Goal: Task Accomplishment & Management: Complete application form

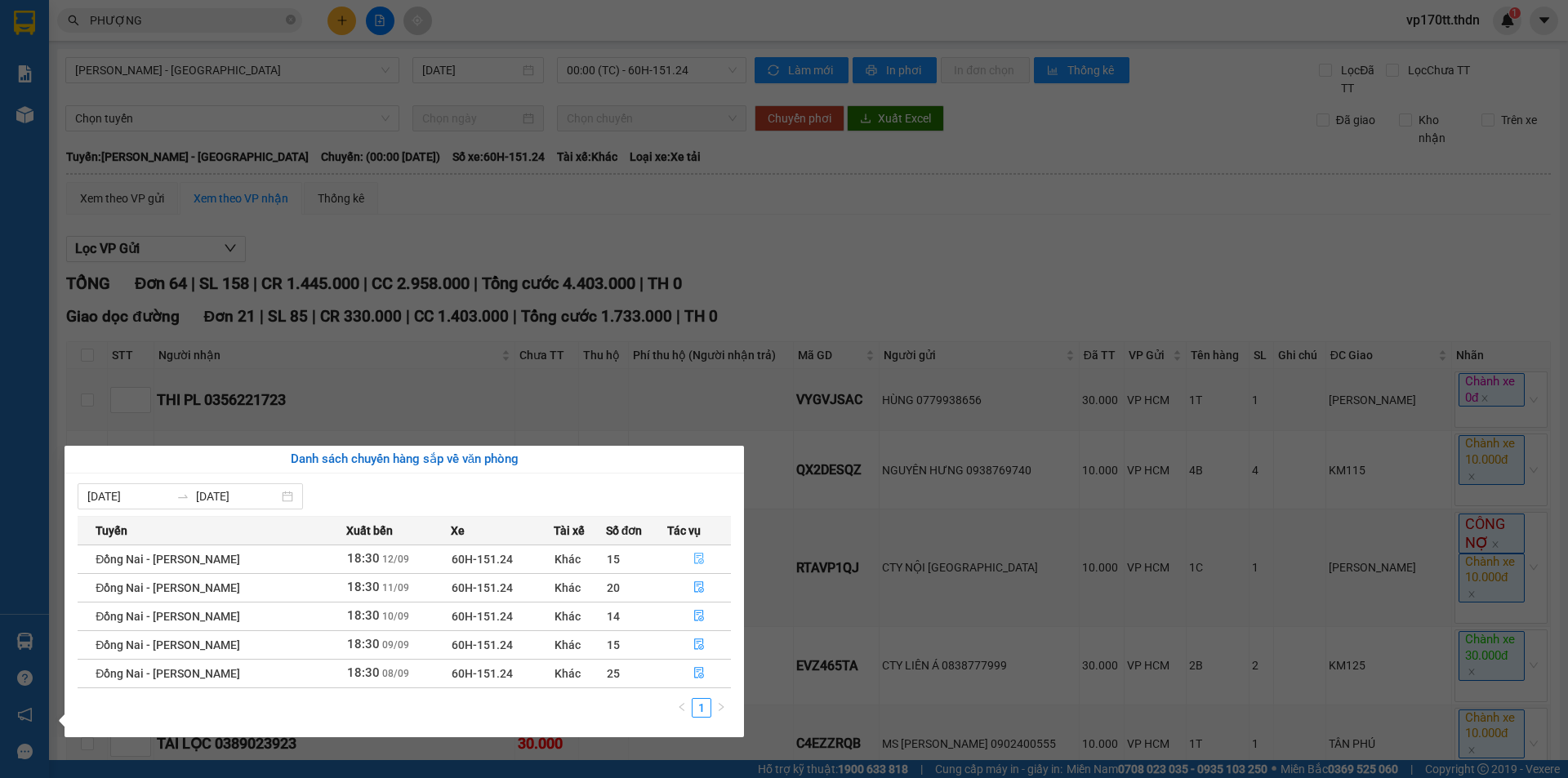
click at [693, 556] on icon "file-done" at bounding box center [698, 558] width 12 height 12
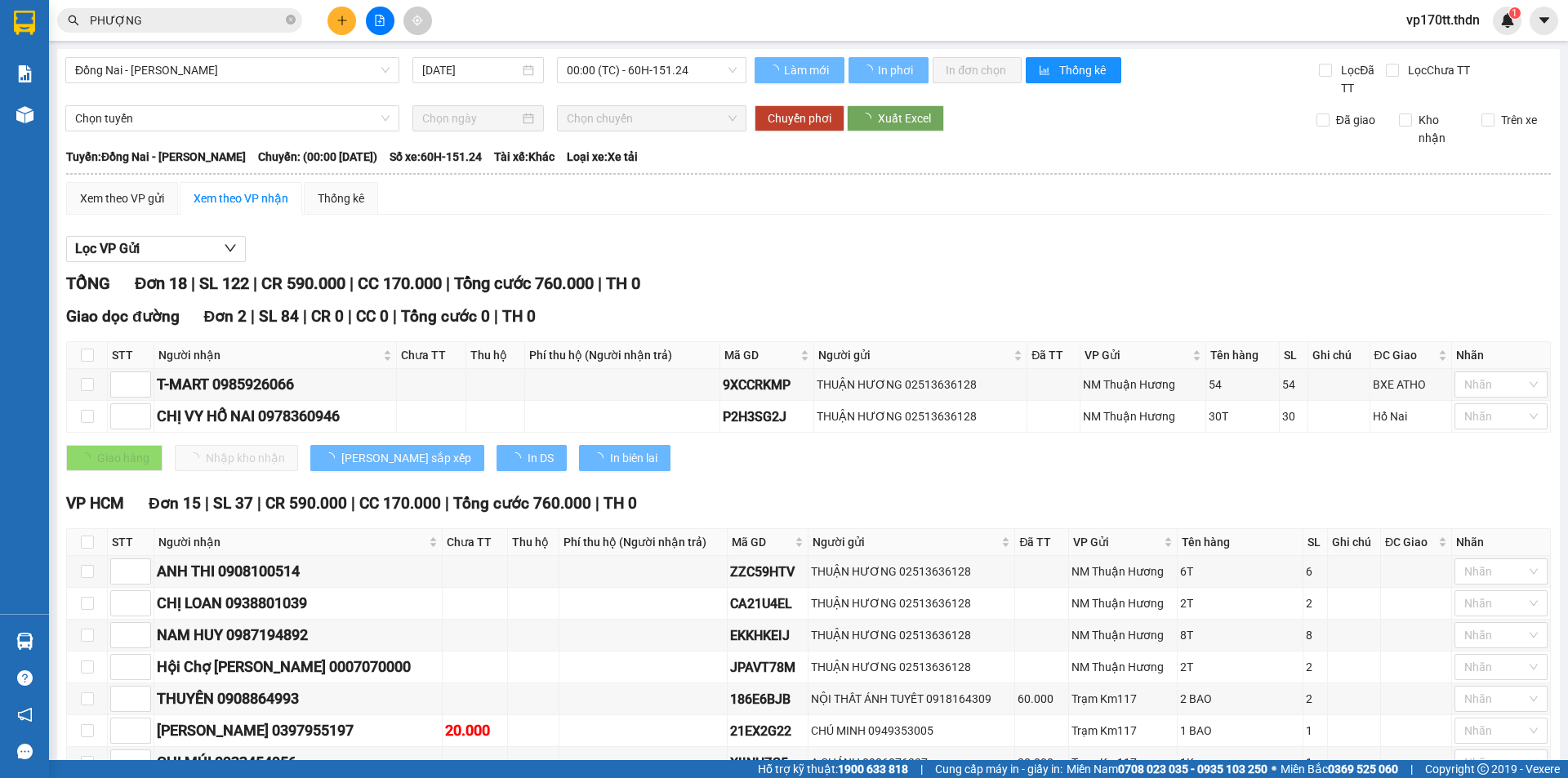
type input "[DATE]"
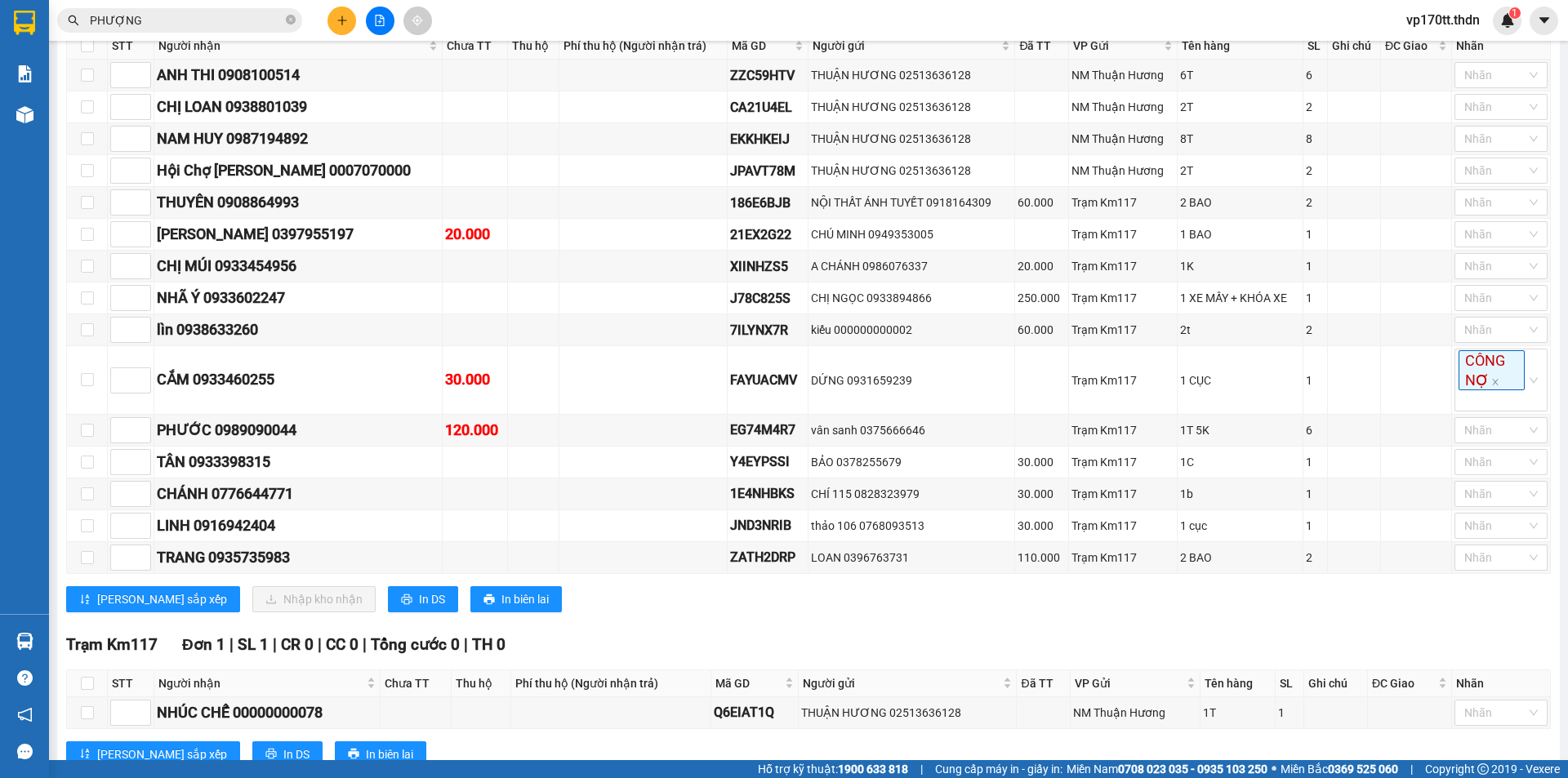
scroll to position [468, 0]
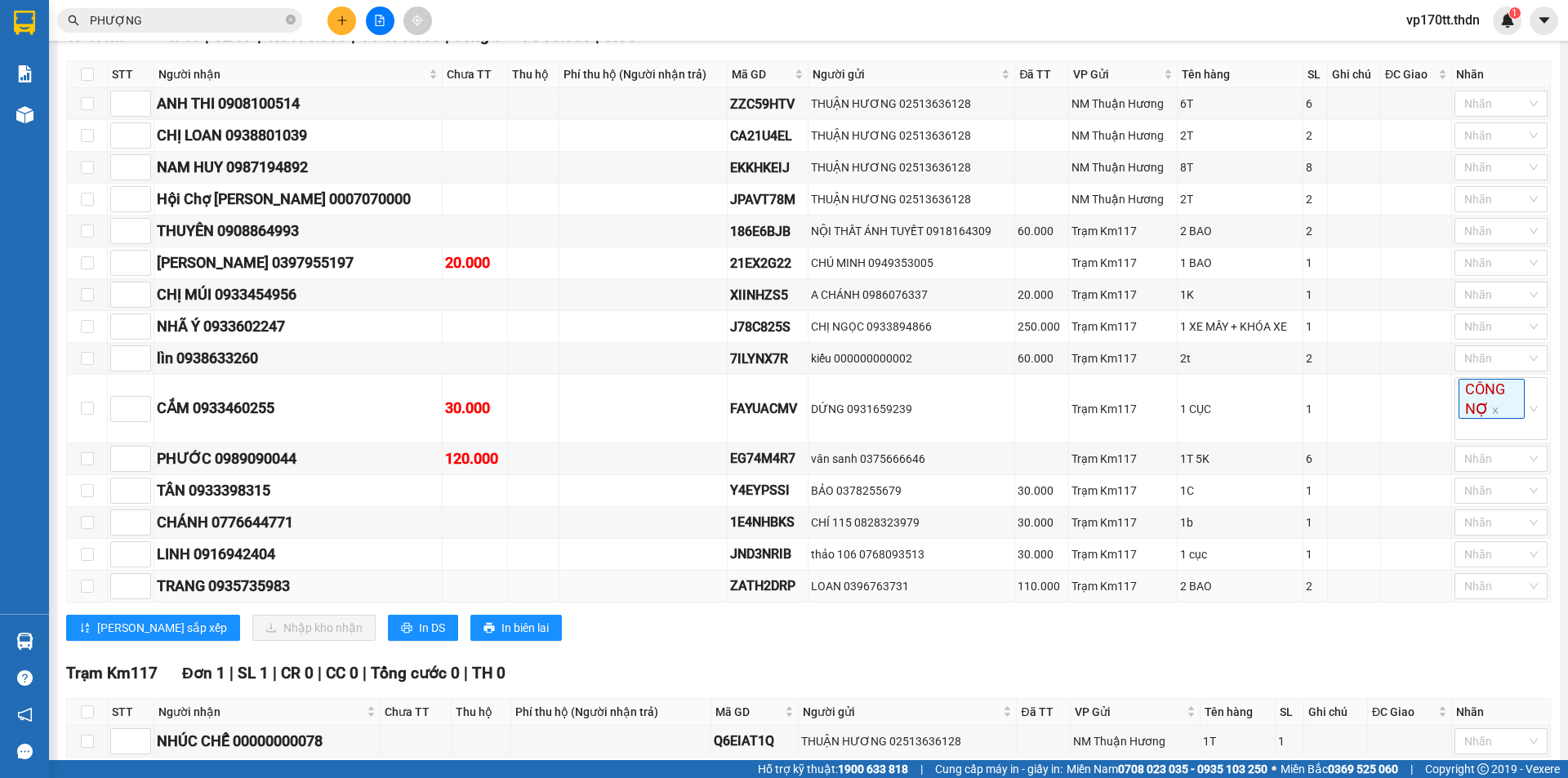
click at [853, 594] on div "LOAN 0396763731" at bounding box center [911, 586] width 201 height 18
click at [838, 635] on div "[PERSON_NAME] sắp xếp Nhập kho nhận In DS In biên lai" at bounding box center [808, 627] width 1484 height 26
click at [344, 25] on icon "plus" at bounding box center [342, 20] width 12 height 12
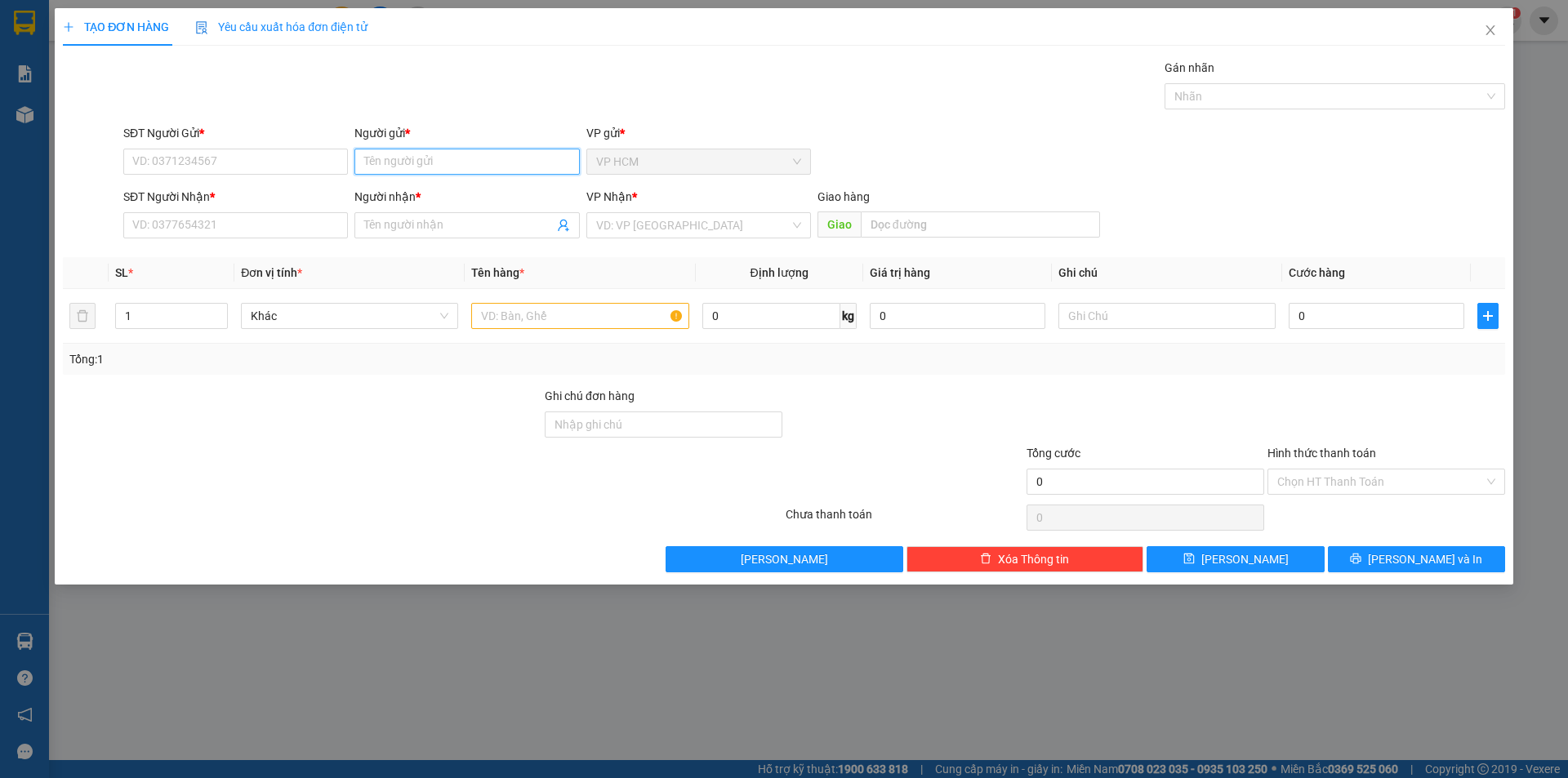
click at [463, 159] on input "Người gửi *" at bounding box center [466, 162] width 224 height 26
type input "BÌNH CHI"
click at [468, 182] on div "BÌNH CHI - 0776965343" at bounding box center [466, 194] width 224 height 26
type input "0776965343"
type input "BÌNH CHI"
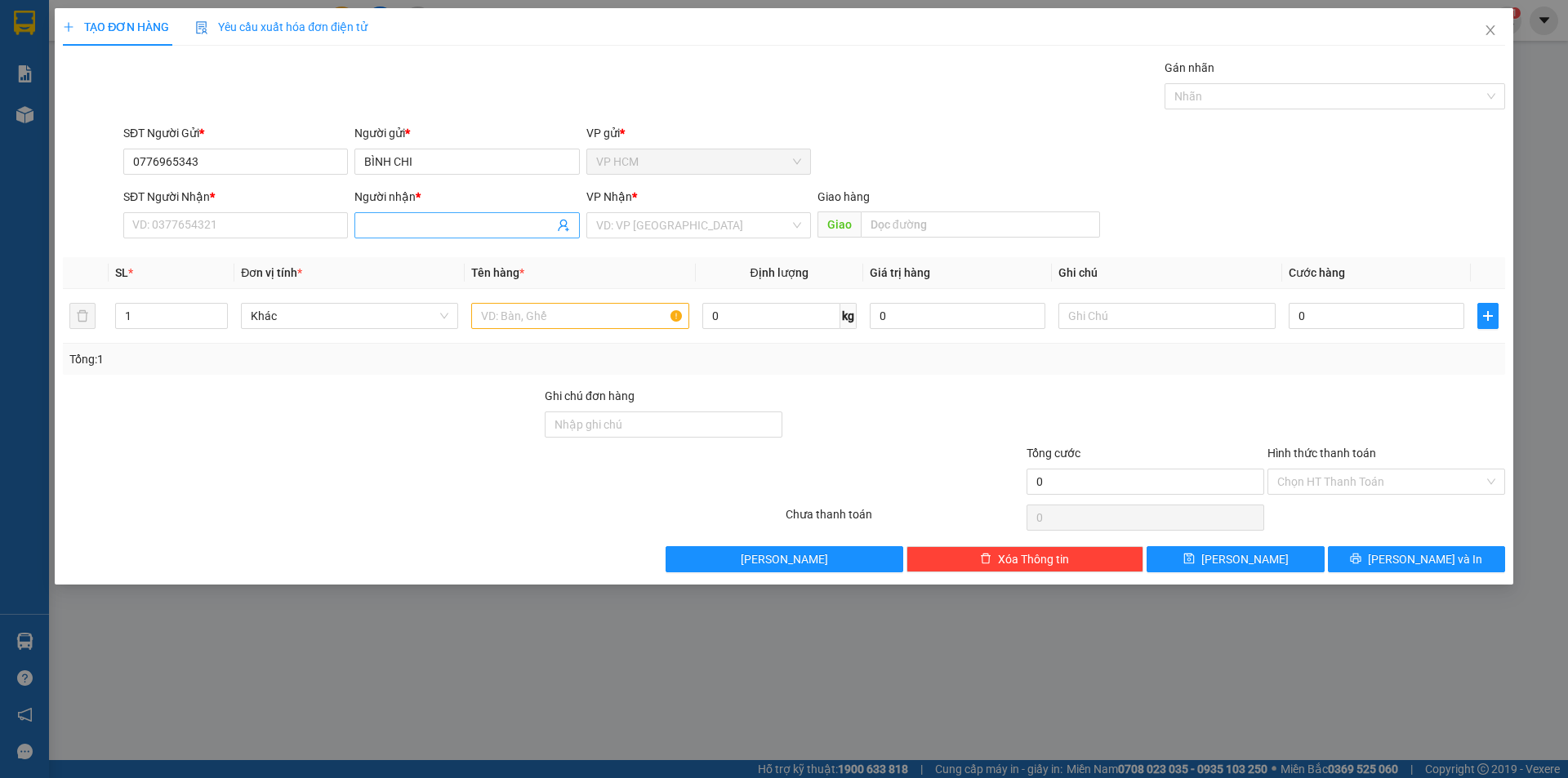
click at [564, 226] on icon "user-add" at bounding box center [563, 225] width 11 height 12
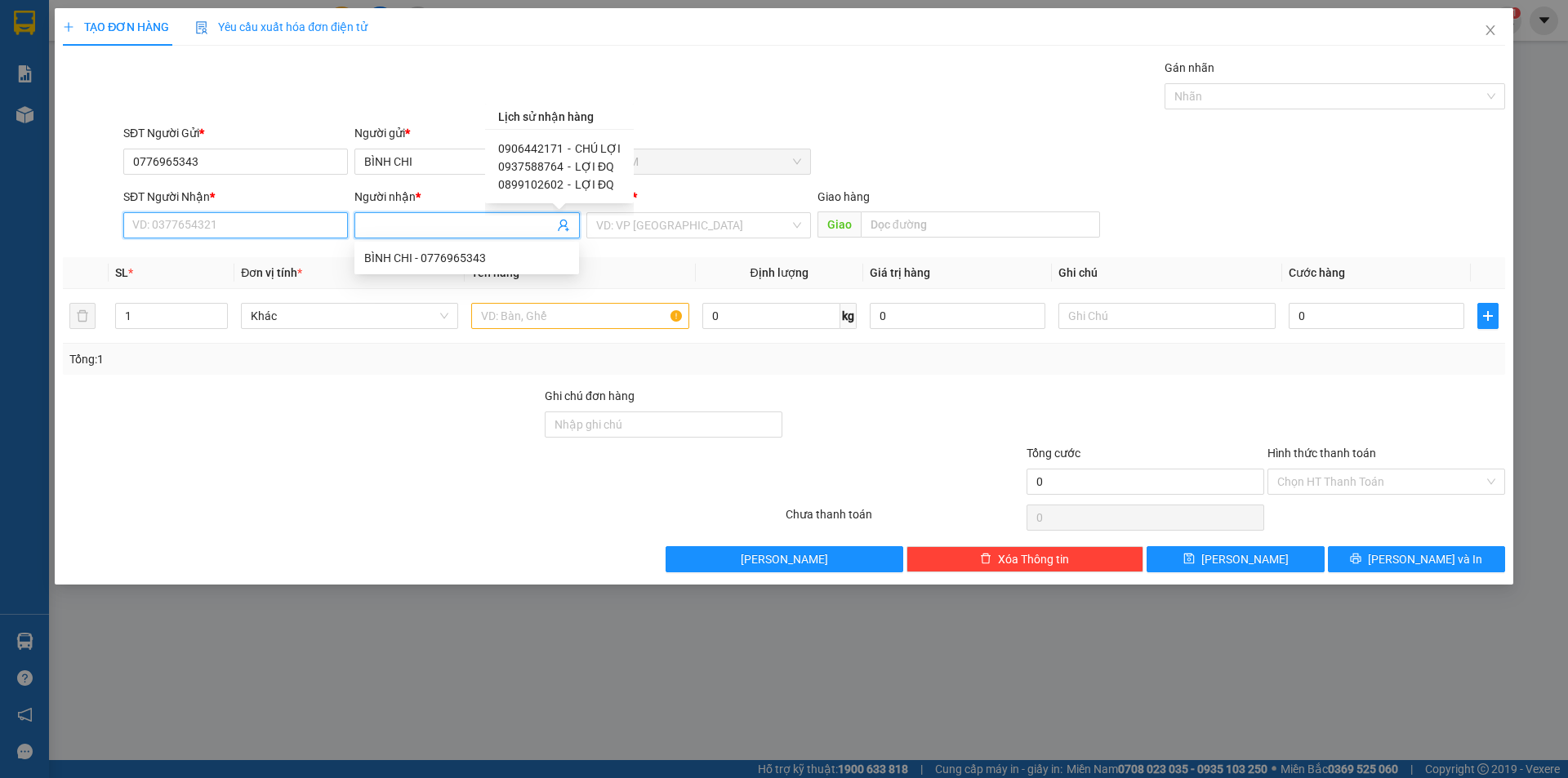
click at [232, 219] on input "SĐT Người Nhận *" at bounding box center [235, 225] width 224 height 26
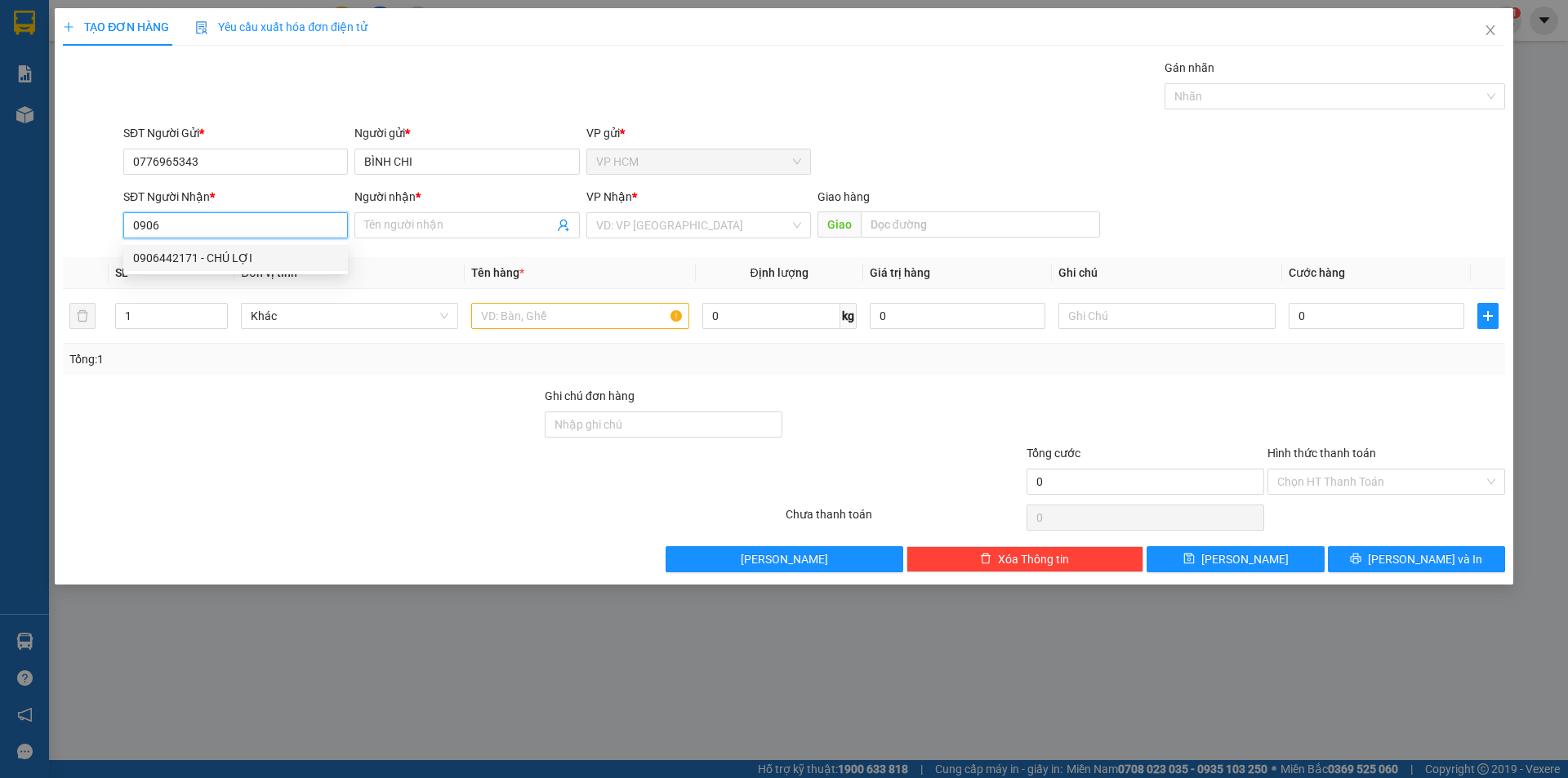
click at [247, 260] on div "0906442171 - CHÚ LỢI" at bounding box center [236, 258] width 205 height 18
type input "0906442171"
type input "CHÚ LỢI"
type input "40.000"
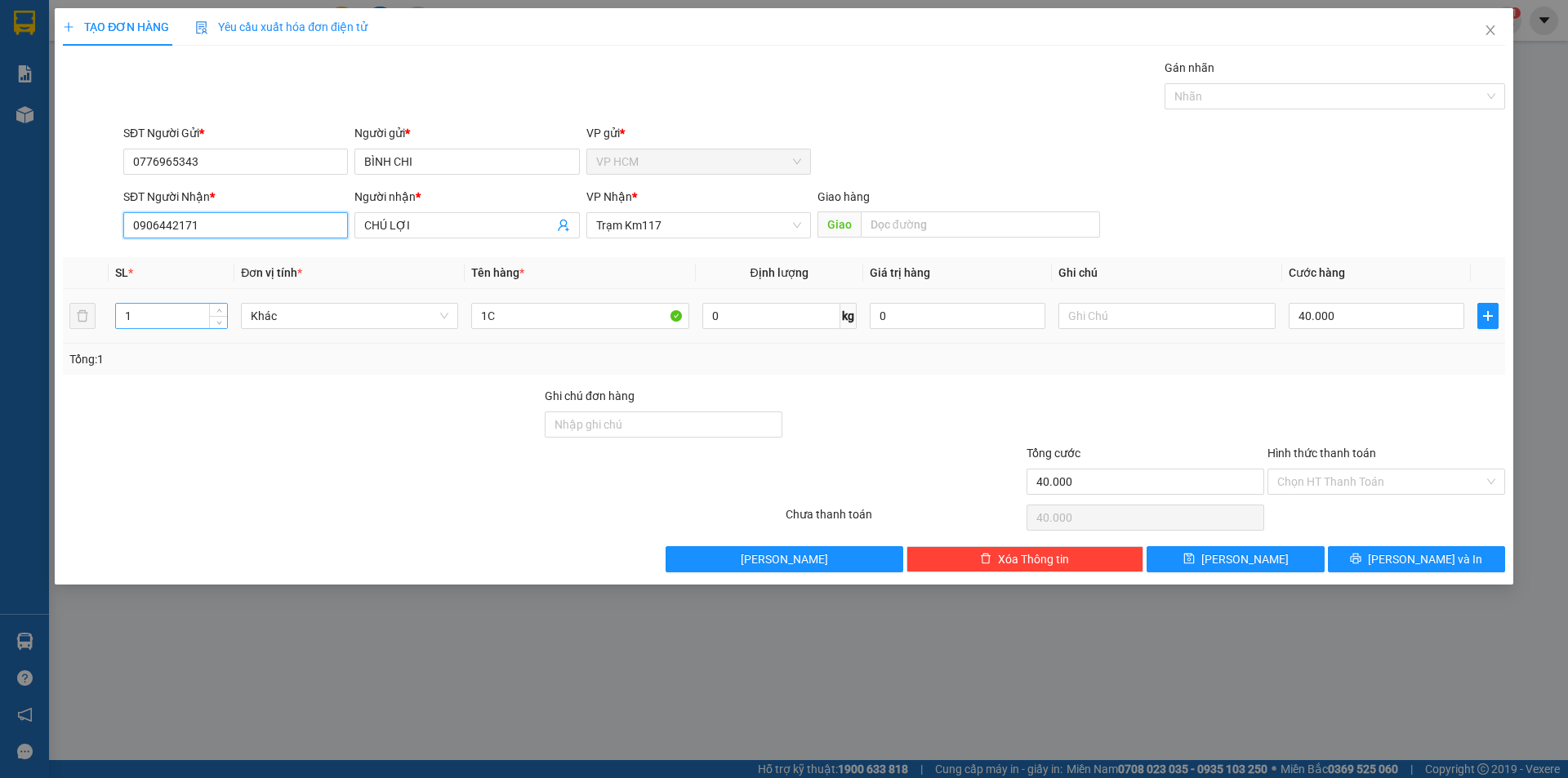
type input "0906442171"
click at [145, 320] on input "1" at bounding box center [172, 316] width 111 height 25
click at [521, 320] on input "1C" at bounding box center [579, 316] width 217 height 26
click at [1218, 94] on div at bounding box center [1326, 96] width 316 height 20
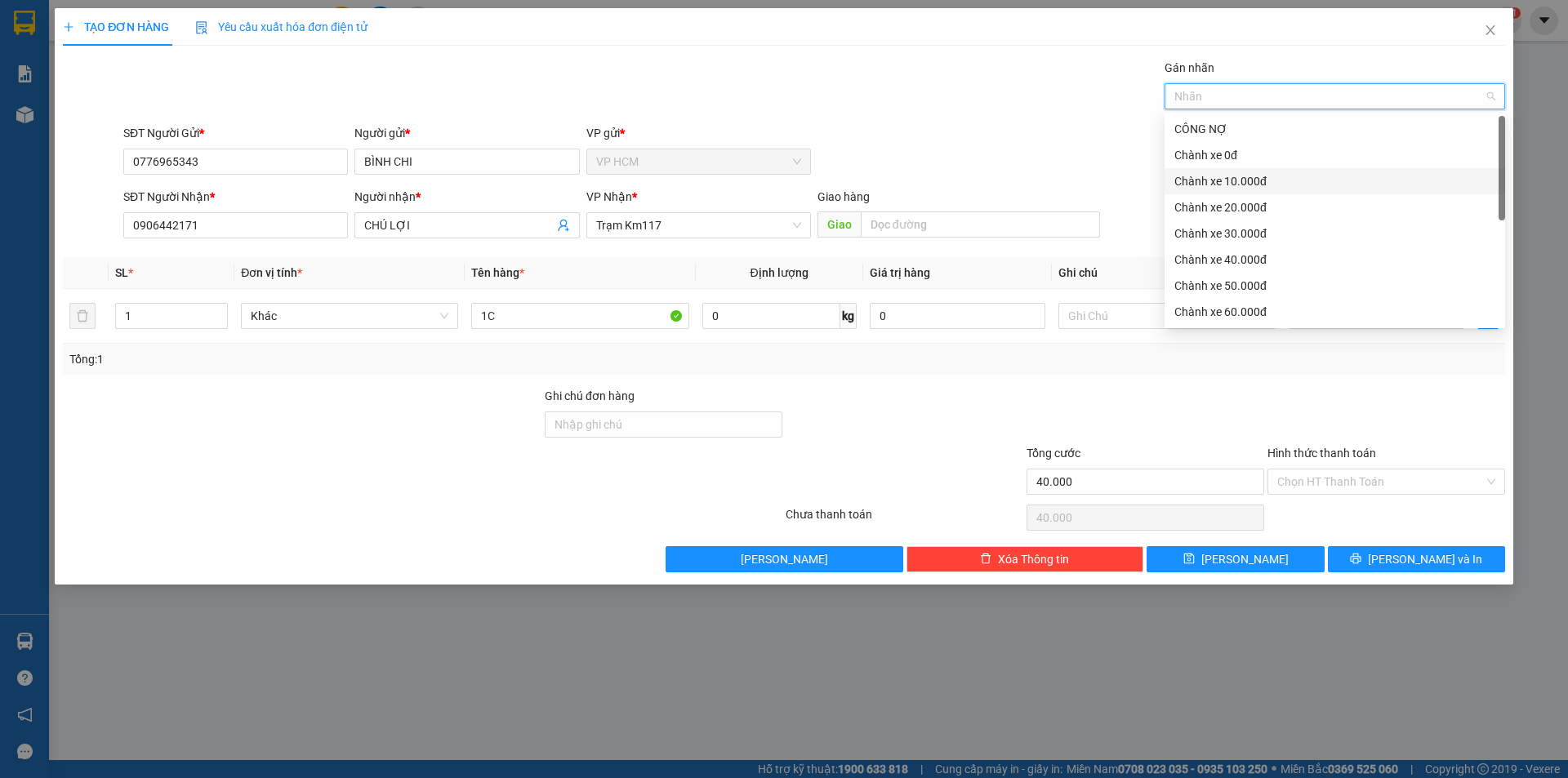
click at [1237, 181] on div "Chành xe 10.000đ" at bounding box center [1334, 182] width 321 height 18
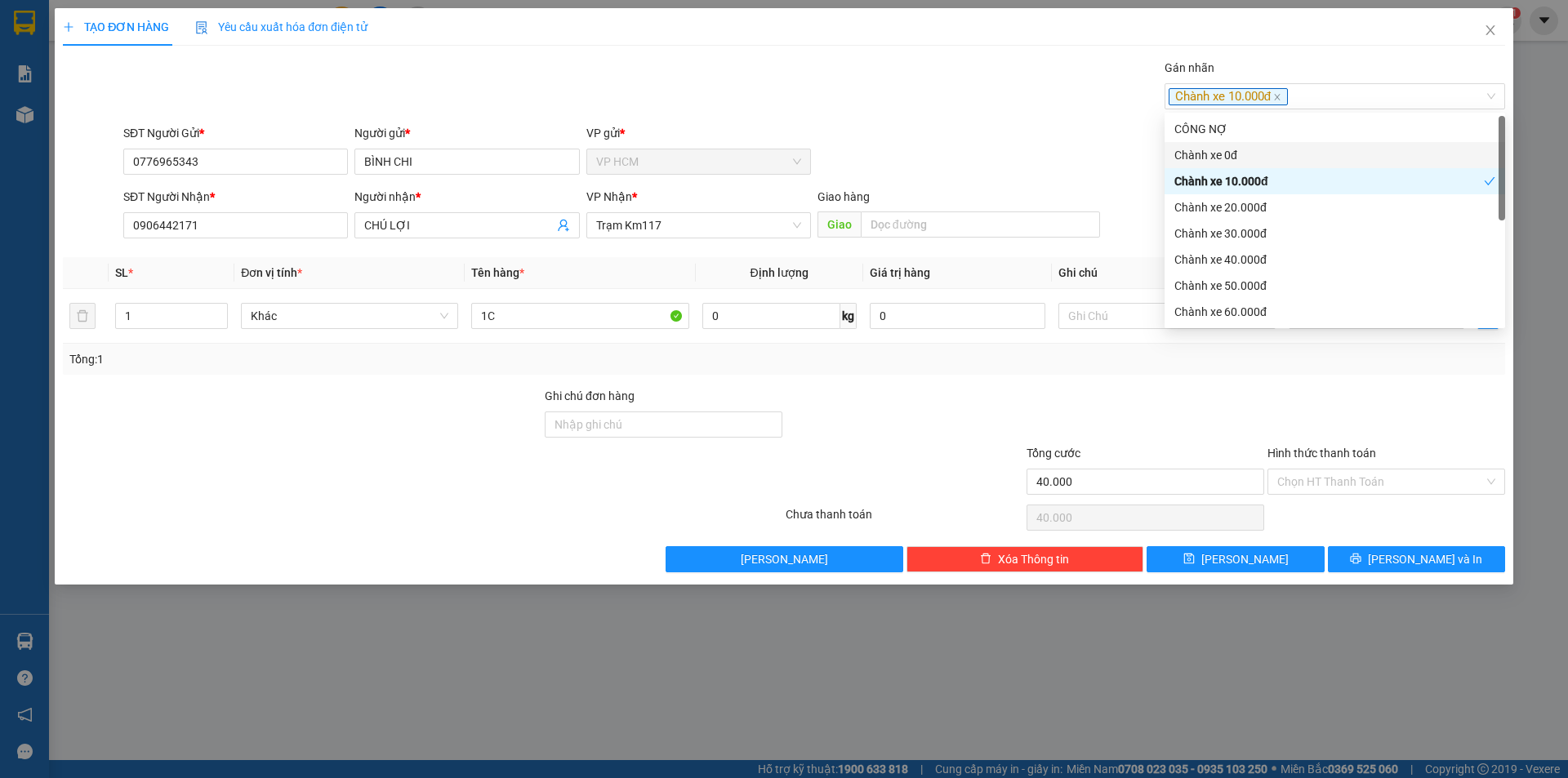
drag, startPoint x: 880, startPoint y: 56, endPoint x: 1385, endPoint y: 385, distance: 602.7
click at [881, 56] on div "TẠO ĐƠN HÀNG Yêu cầu xuất hóa đơn điện tử Transit Pickup Surcharge Ids Transit …" at bounding box center [784, 290] width 1442 height 564
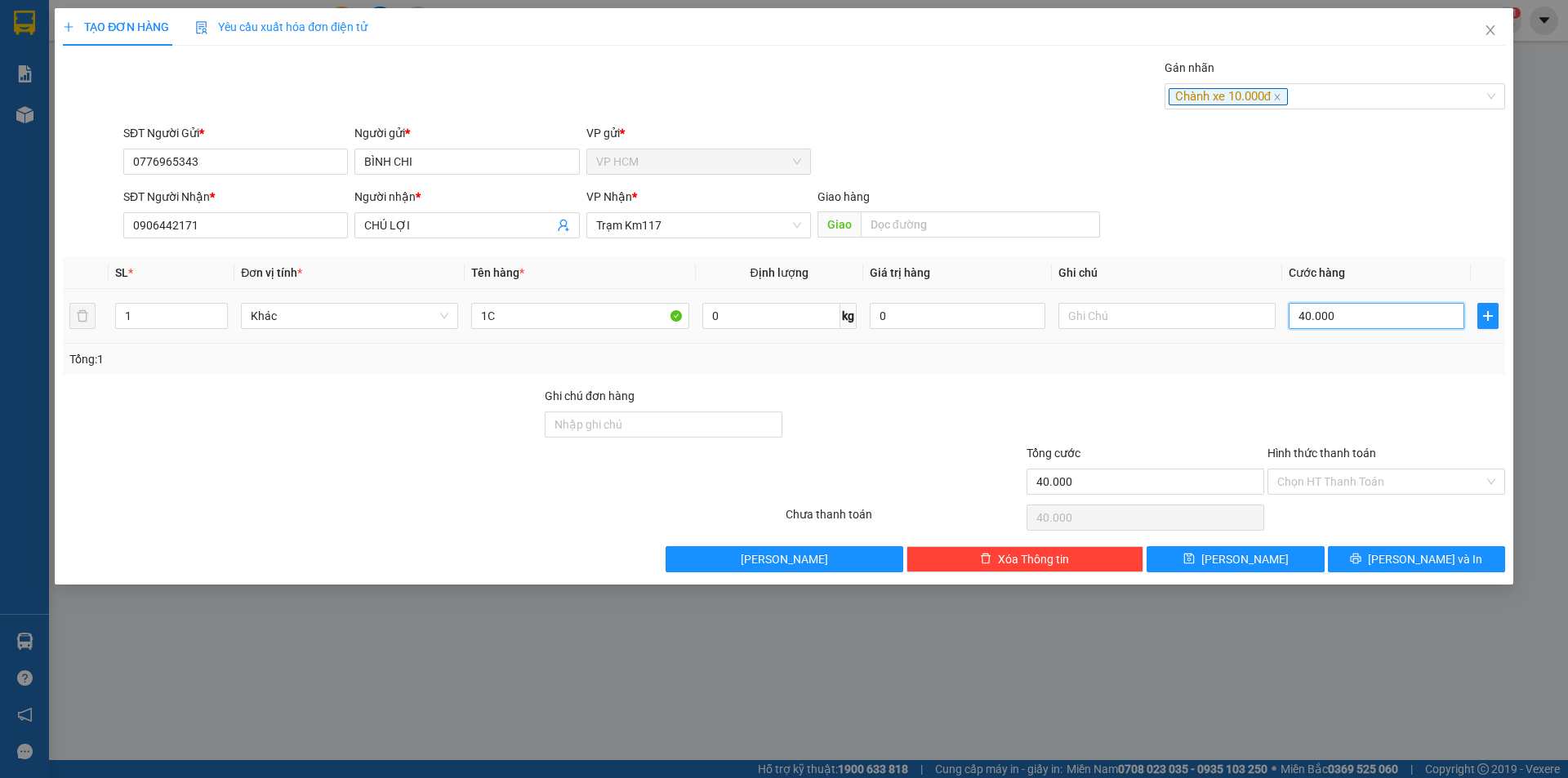
click at [1372, 320] on input "40.000" at bounding box center [1376, 316] width 175 height 26
type input "4"
type input "45"
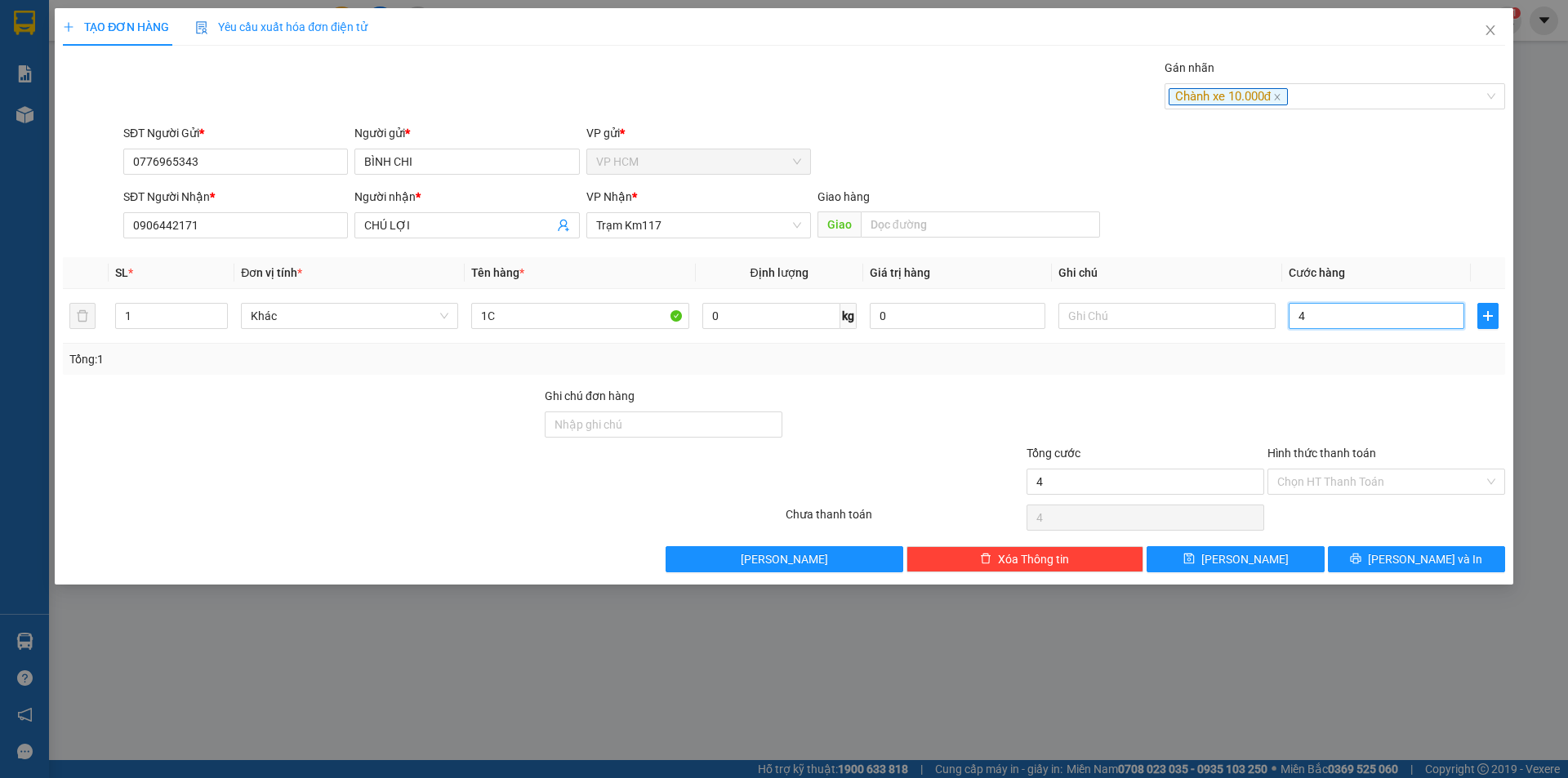
type input "45"
type input "45.000"
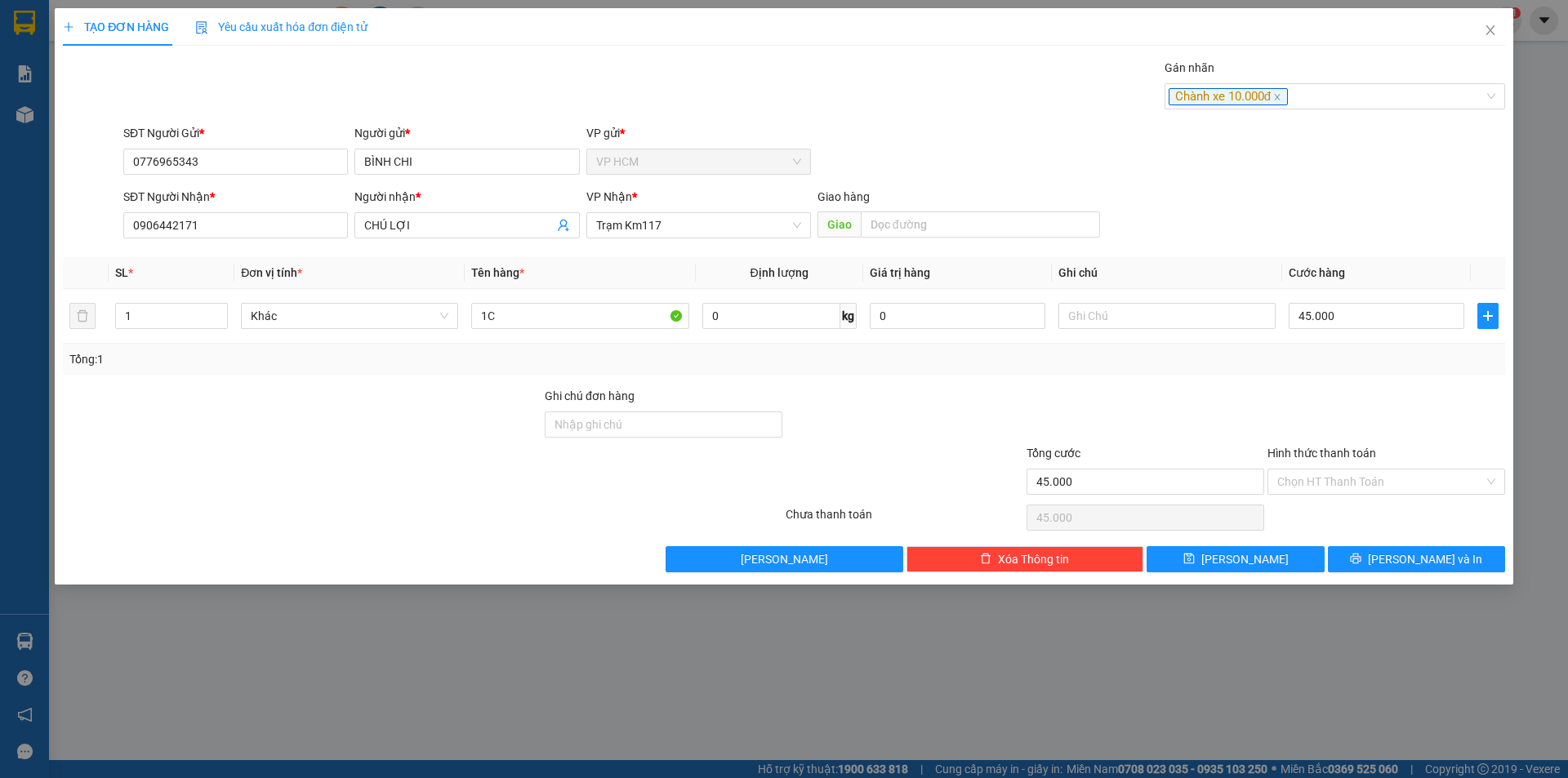
click at [1333, 353] on div "Tổng: 1" at bounding box center [784, 359] width 1429 height 18
click at [1333, 460] on div "Hình thức thanh toán" at bounding box center [1386, 456] width 238 height 25
click at [1334, 477] on input "Hình thức thanh toán" at bounding box center [1380, 481] width 207 height 25
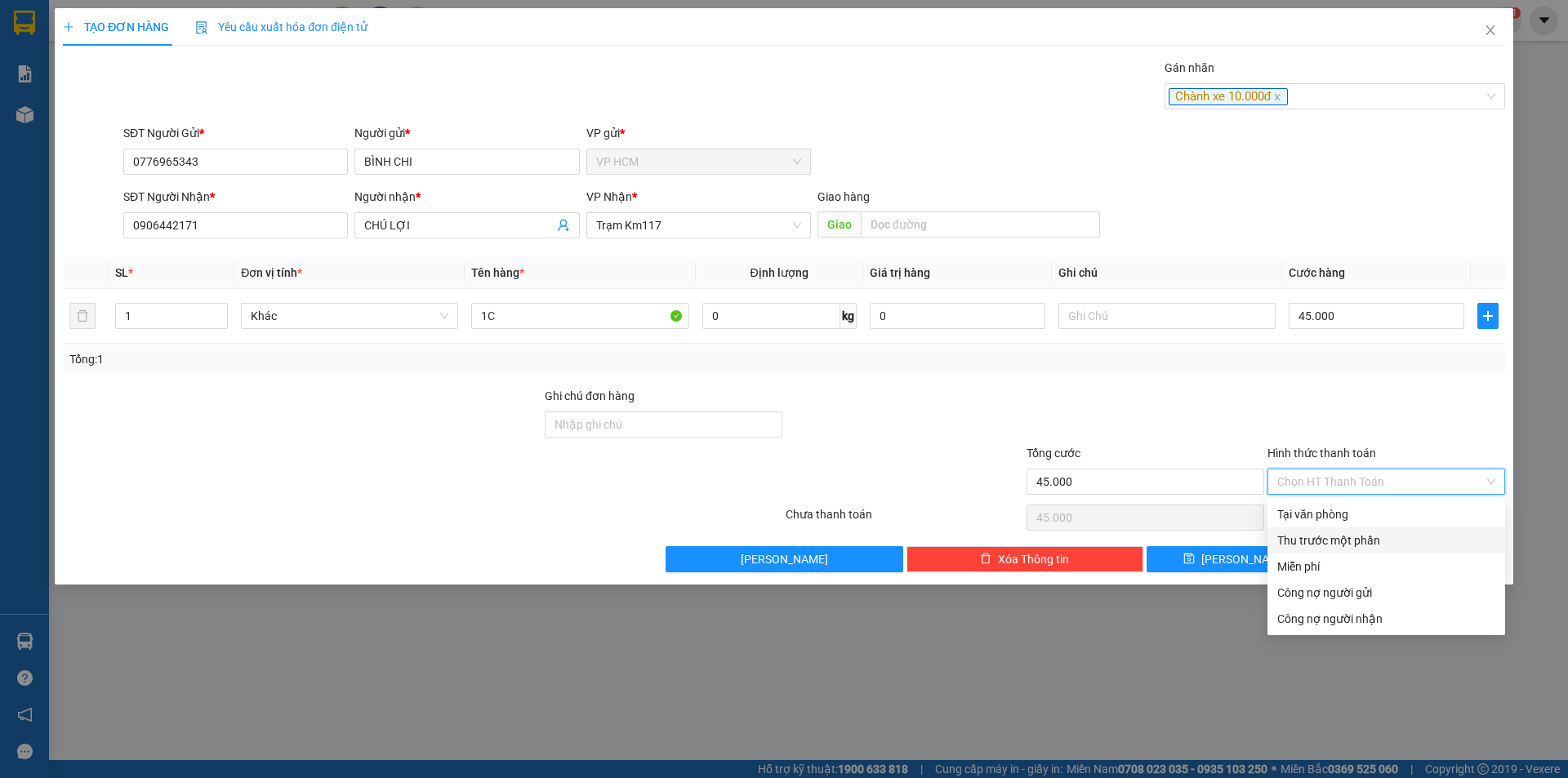
click at [1317, 537] on div "Thu trước một phần" at bounding box center [1386, 540] width 218 height 18
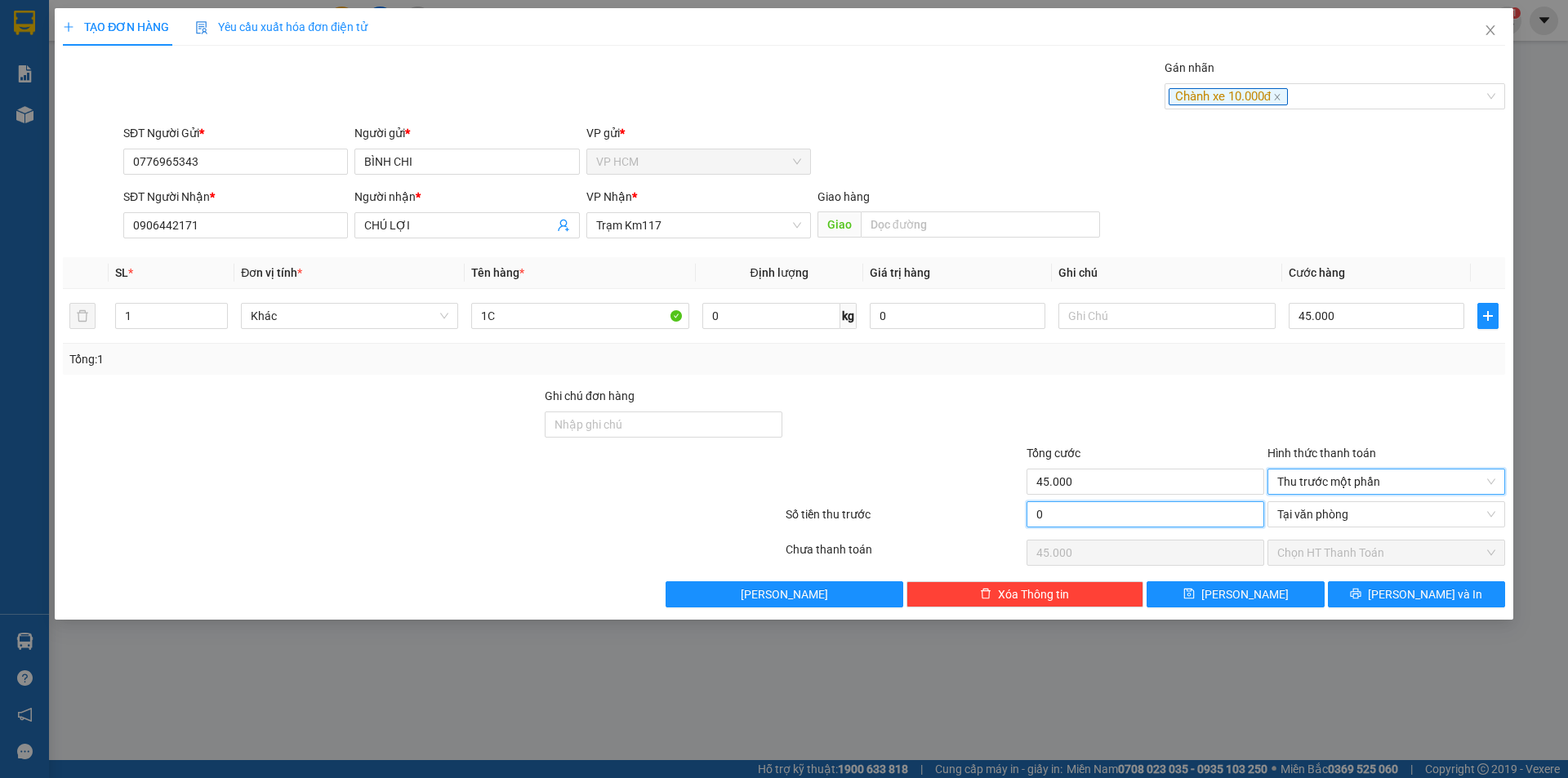
click at [1168, 519] on input "0" at bounding box center [1145, 514] width 238 height 26
type input "1"
type input "44.999"
type input "10"
type input "44.990"
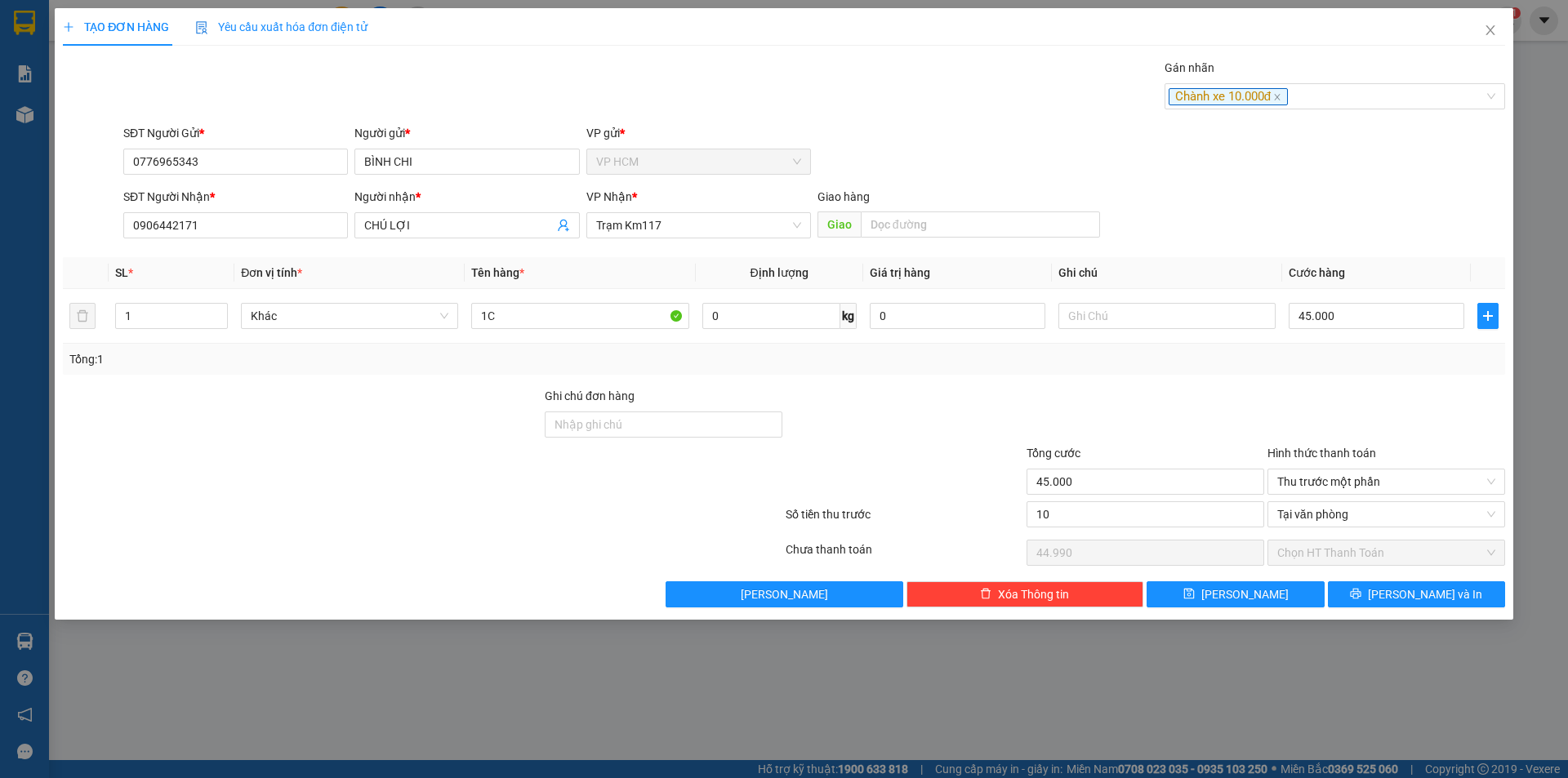
type input "10.000"
type input "35.000"
click at [1168, 437] on div at bounding box center [1145, 415] width 241 height 57
click at [1377, 596] on button "[PERSON_NAME] và In" at bounding box center [1415, 594] width 177 height 26
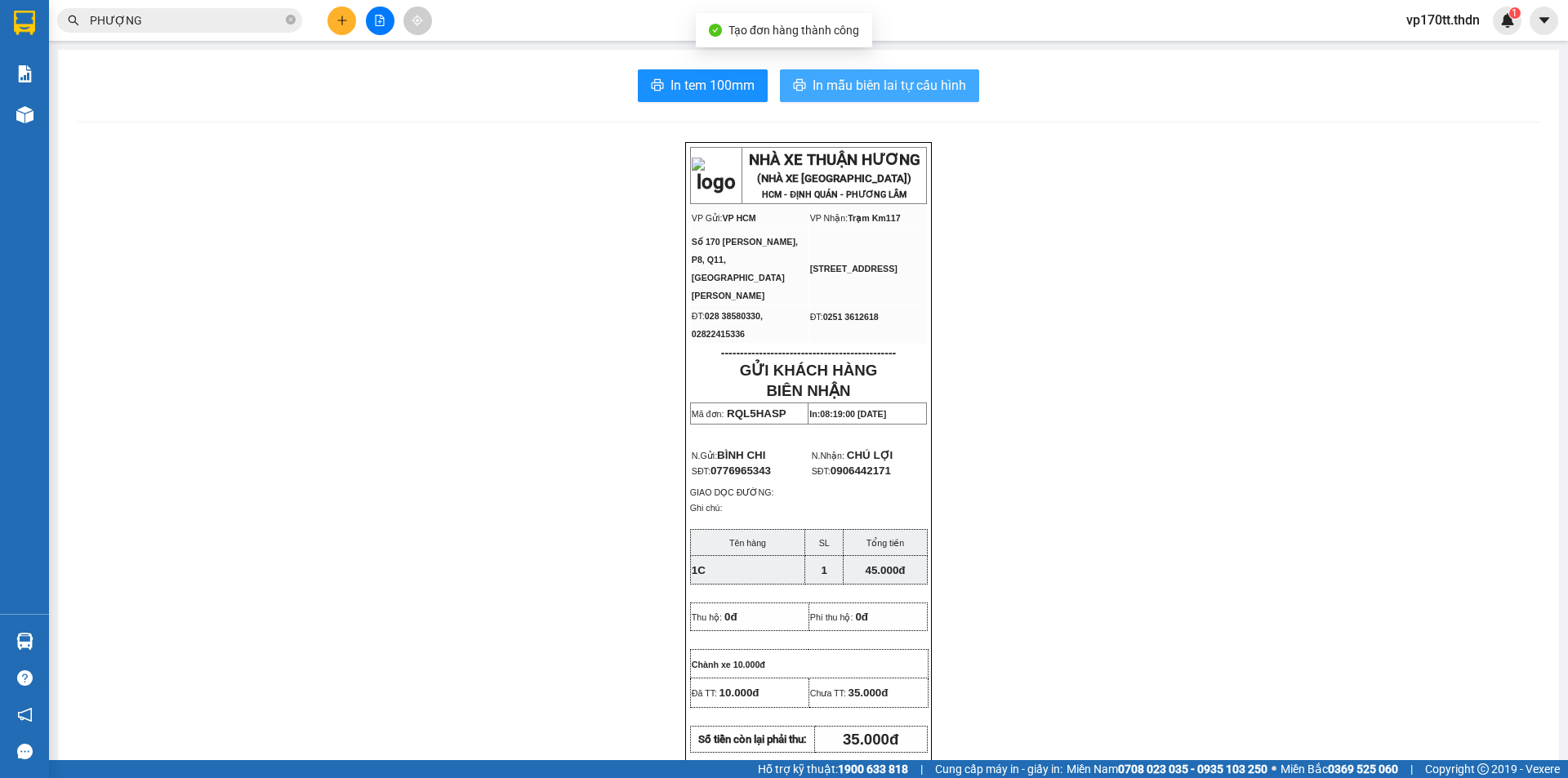
click at [842, 88] on span "In mẫu biên lai tự cấu hình" at bounding box center [889, 85] width 153 height 20
